Goal: Task Accomplishment & Management: Use online tool/utility

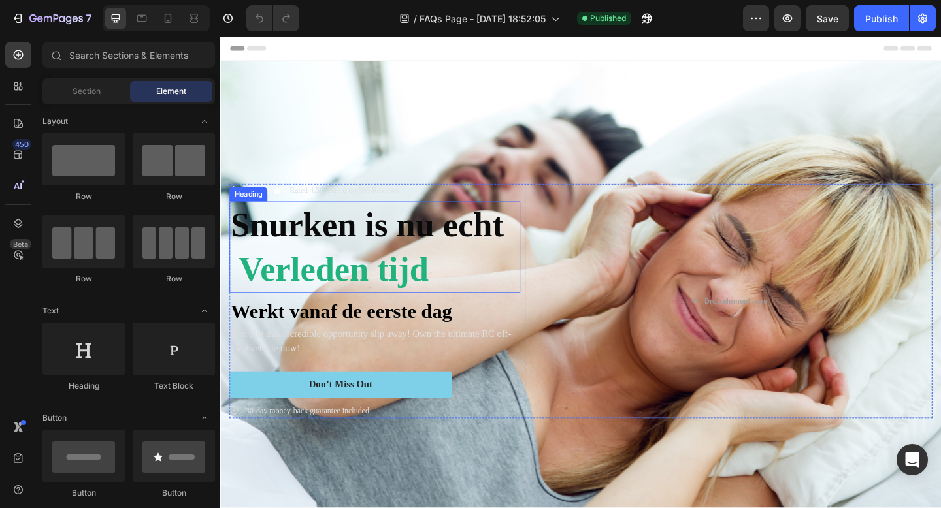
click at [363, 237] on span "Snurken is nu echt" at bounding box center [379, 241] width 297 height 41
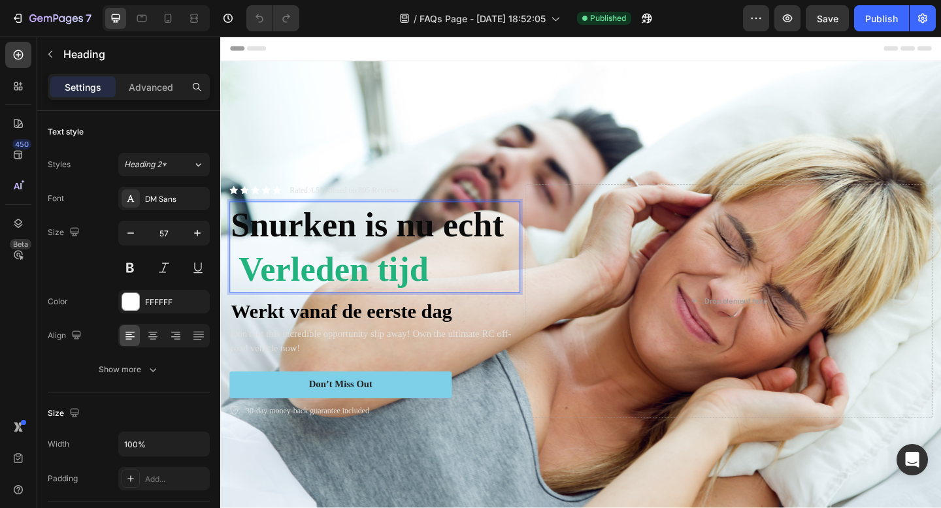
click at [362, 235] on span "Snurken is nu echt" at bounding box center [379, 241] width 297 height 41
click at [359, 235] on span "Snurken is nu echt" at bounding box center [379, 241] width 297 height 41
click at [359, 236] on span "Snurken is nu echt" at bounding box center [379, 241] width 297 height 41
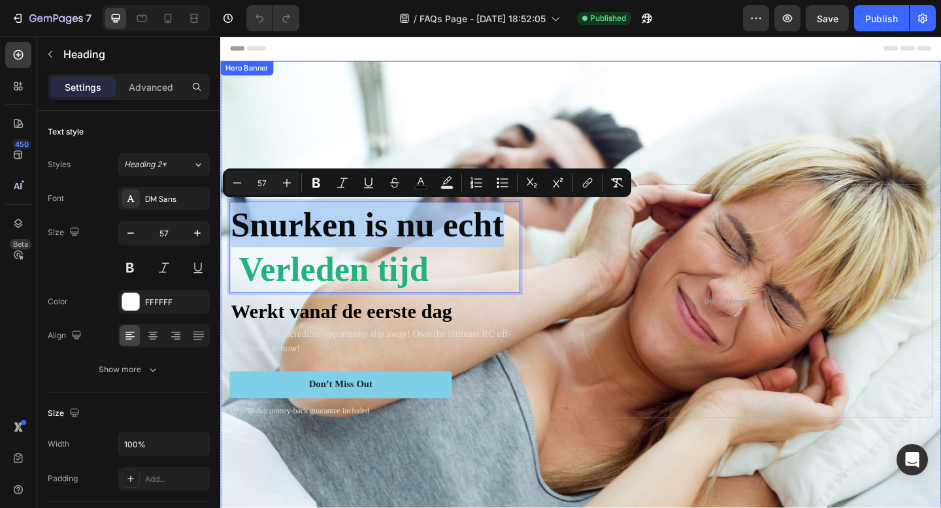
drag, startPoint x: 527, startPoint y: 240, endPoint x: 224, endPoint y: 236, distance: 302.6
click at [224, 236] on div "Icon Icon Icon Icon Icon Icon List Rated 4.5/5 Based on 895 Reviews Text Block …" at bounding box center [612, 324] width 784 height 297
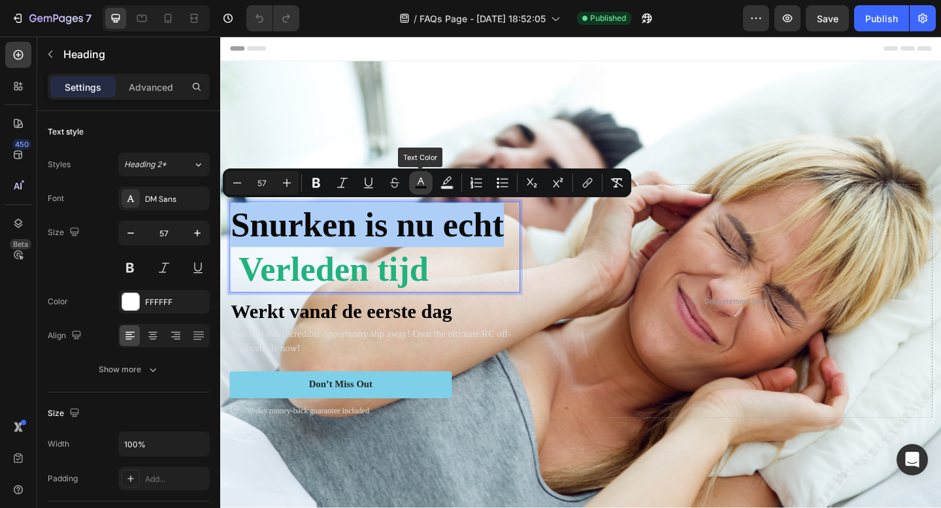
click at [419, 183] on icon "Editor contextual toolbar" at bounding box center [420, 182] width 13 height 13
type input "0A0A0A"
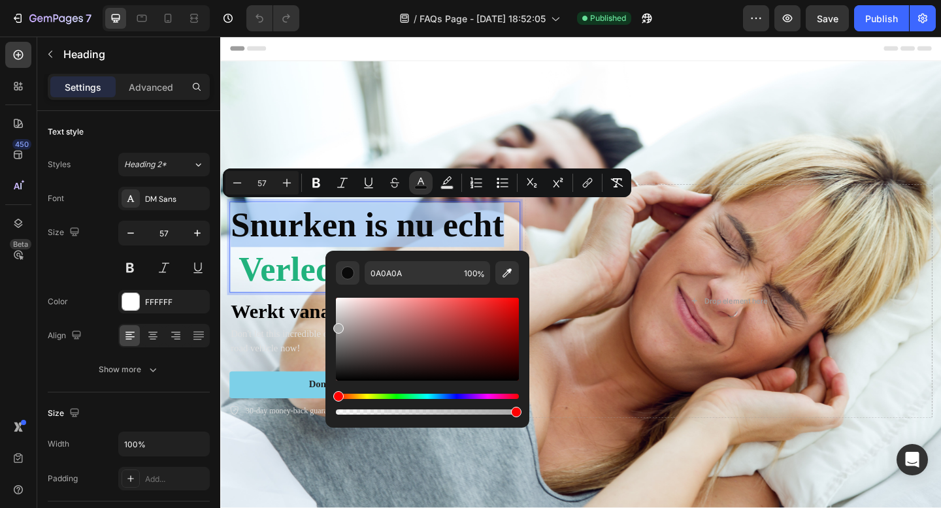
click at [336, 326] on div "Editor contextual toolbar" at bounding box center [427, 339] width 183 height 83
type input "A8A8A8"
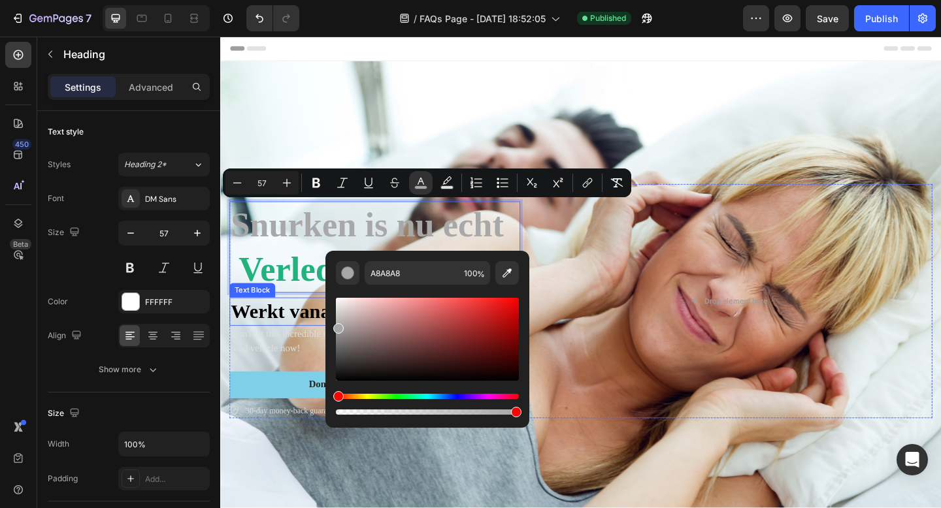
click at [274, 331] on span "Werkt vanaf de eerste dag" at bounding box center [351, 336] width 240 height 24
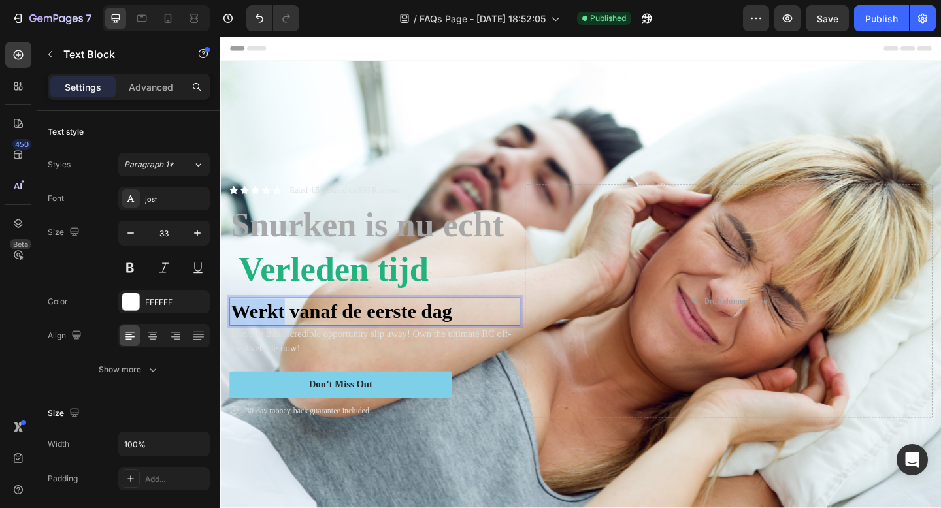
click at [274, 331] on span "Werkt vanaf de eerste dag" at bounding box center [351, 336] width 240 height 24
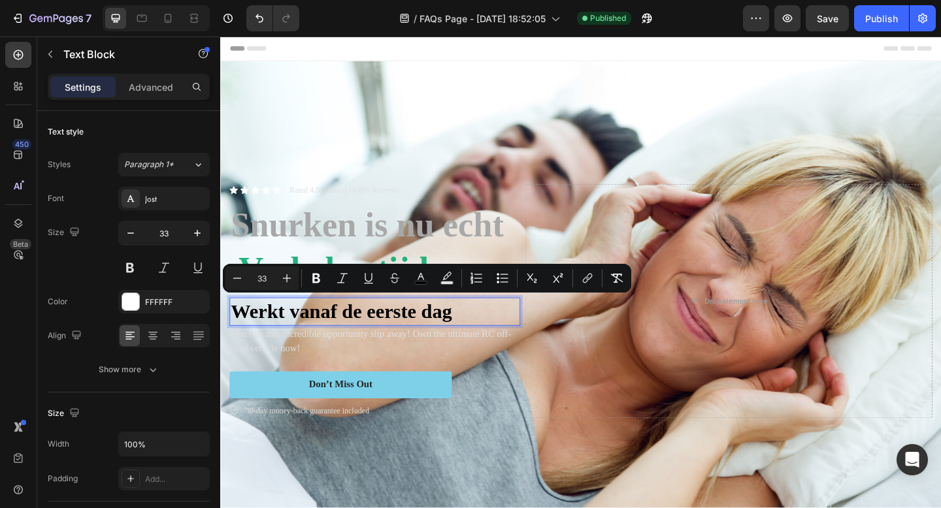
click at [478, 335] on p "Werkt vanaf de eerste dag" at bounding box center [388, 336] width 314 height 28
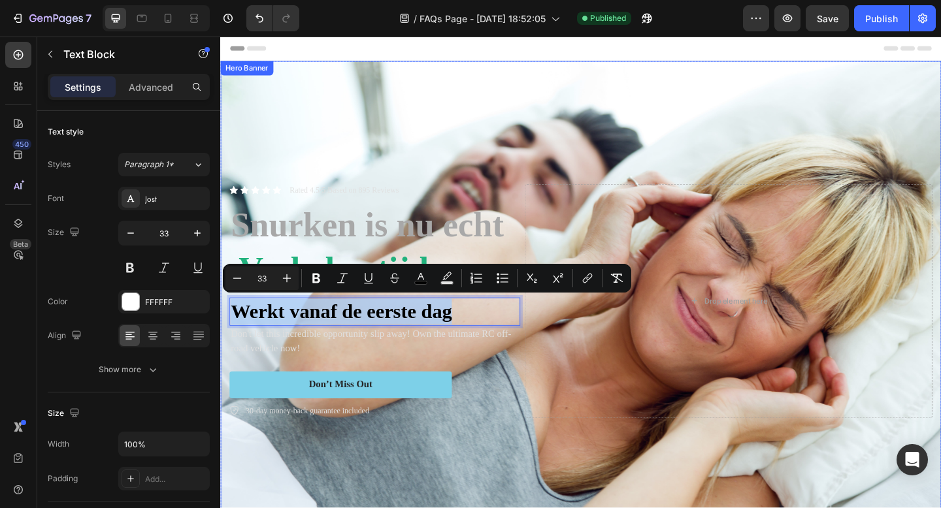
drag, startPoint x: 478, startPoint y: 335, endPoint x: 223, endPoint y: 335, distance: 254.8
click at [223, 335] on div "Icon Icon Icon Icon Icon Icon List Rated 4.5/5 Based on 895 Reviews Text Block …" at bounding box center [612, 324] width 784 height 297
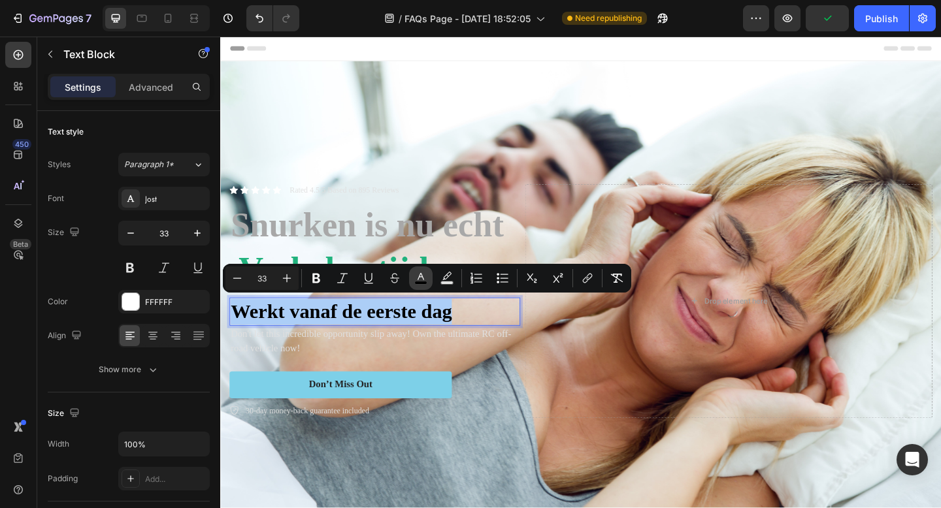
click at [424, 276] on icon "Editor contextual toolbar" at bounding box center [420, 278] width 13 height 13
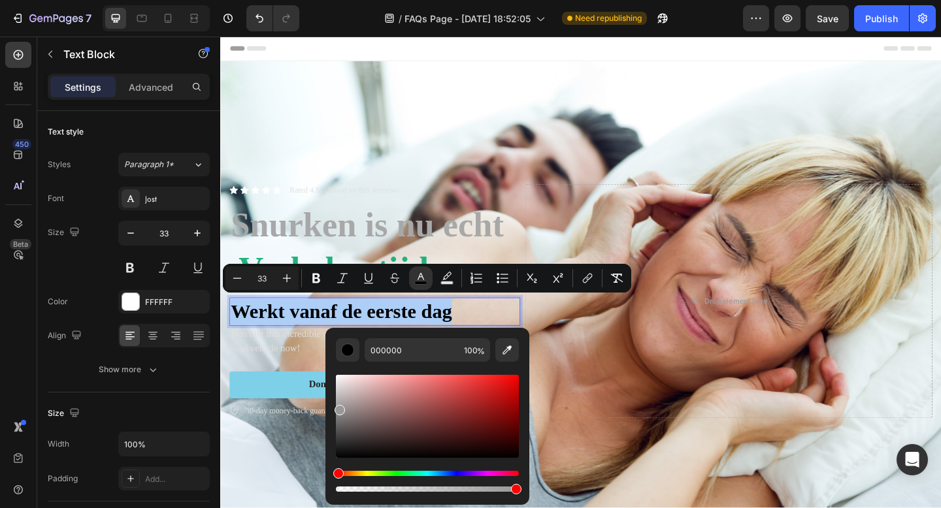
click at [339, 408] on div "Editor contextual toolbar" at bounding box center [427, 416] width 183 height 83
type input "999797"
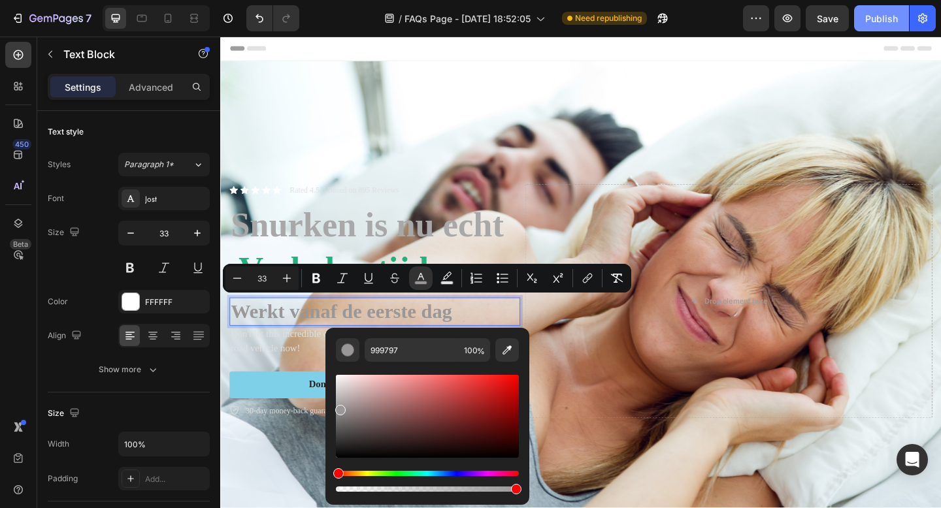
click at [866, 19] on div "Publish" at bounding box center [881, 19] width 33 height 14
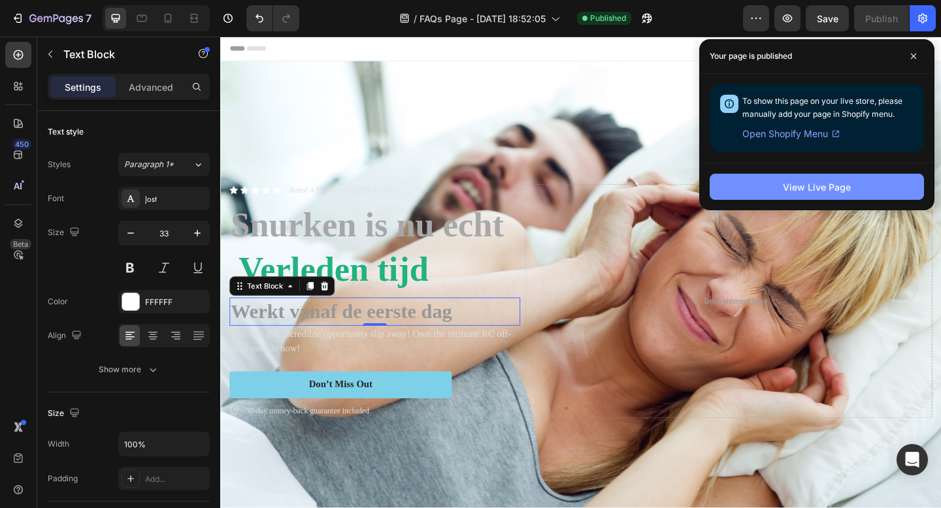
click at [812, 188] on div "View Live Page" at bounding box center [817, 187] width 68 height 14
